Goal: Information Seeking & Learning: Compare options

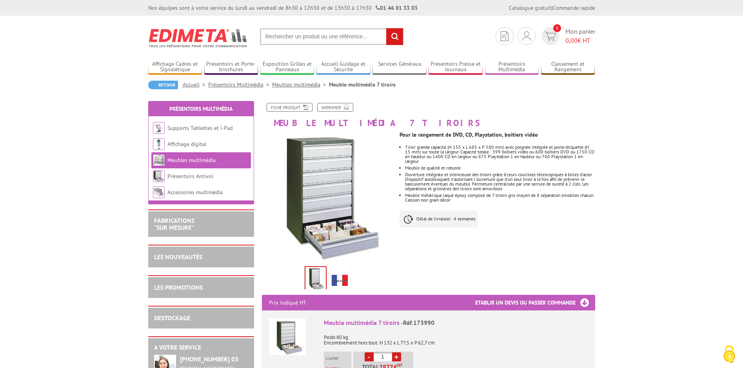
click at [201, 159] on link "Meubles multimédia" at bounding box center [191, 160] width 48 height 7
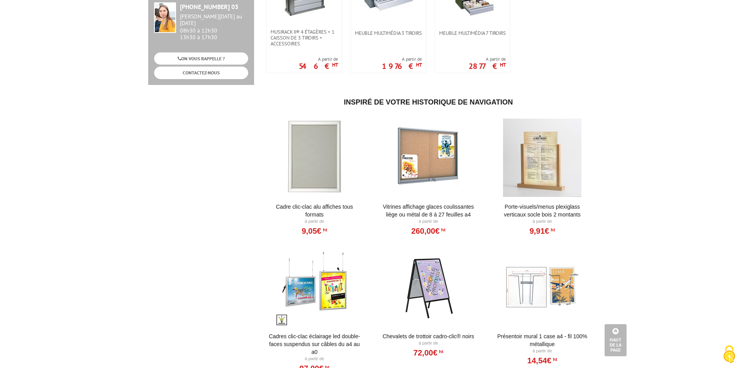
scroll to position [196, 0]
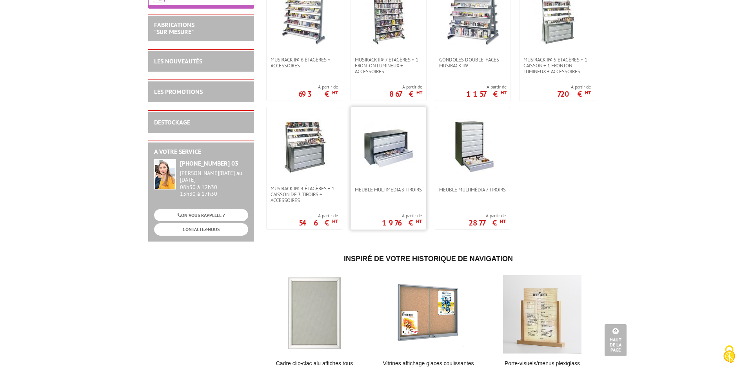
click at [390, 153] on img at bounding box center [388, 146] width 55 height 55
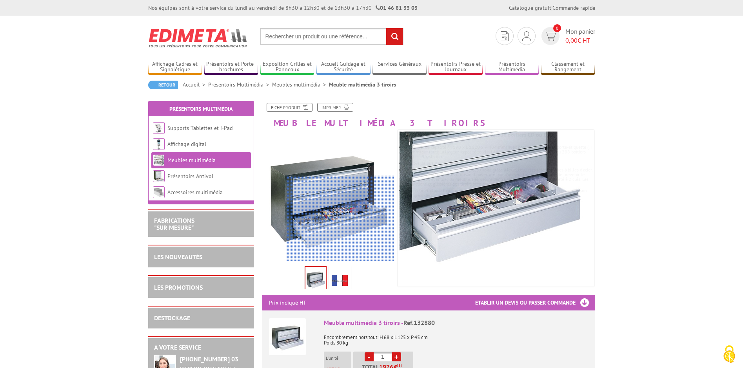
click at [345, 218] on div at bounding box center [340, 218] width 108 height 86
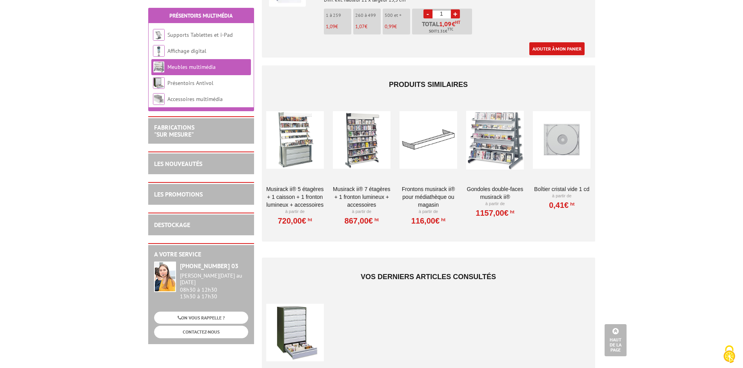
scroll to position [862, 0]
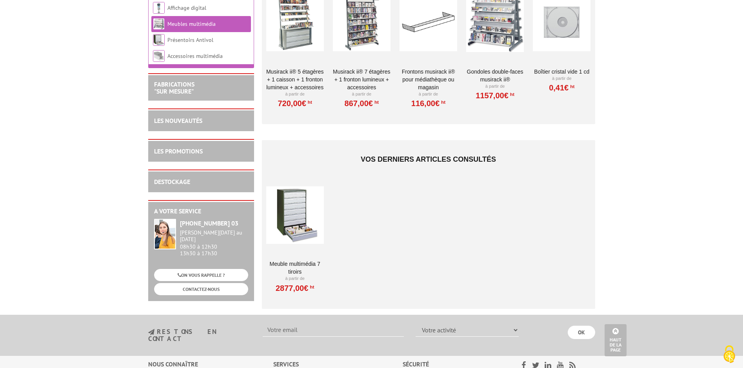
click at [302, 222] on div at bounding box center [295, 215] width 58 height 78
